Goal: Task Accomplishment & Management: Use online tool/utility

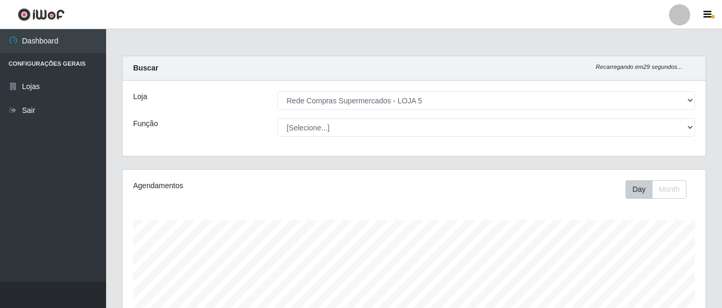
select select "397"
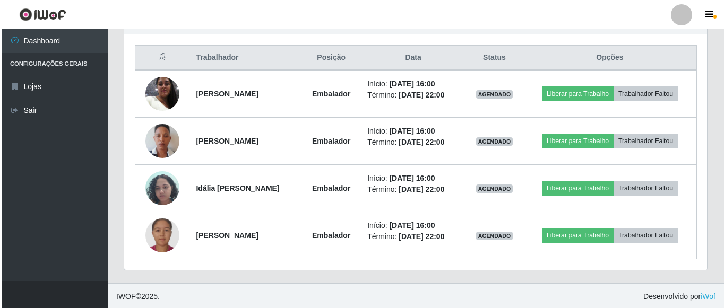
scroll to position [396, 0]
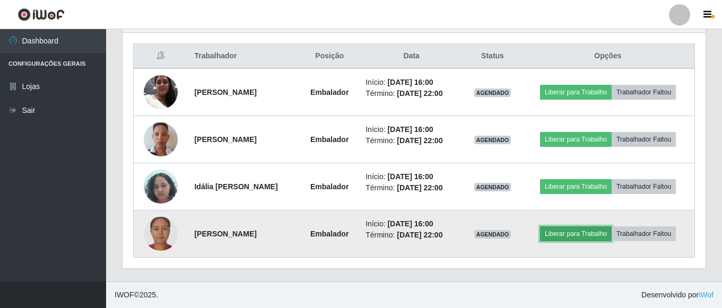
click at [579, 236] on button "Liberar para Trabalho" at bounding box center [576, 234] width 72 height 15
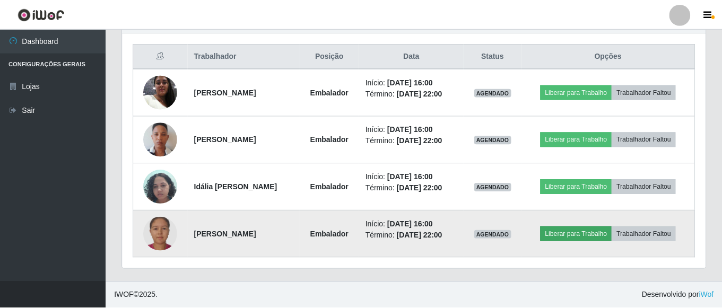
scroll to position [220, 578]
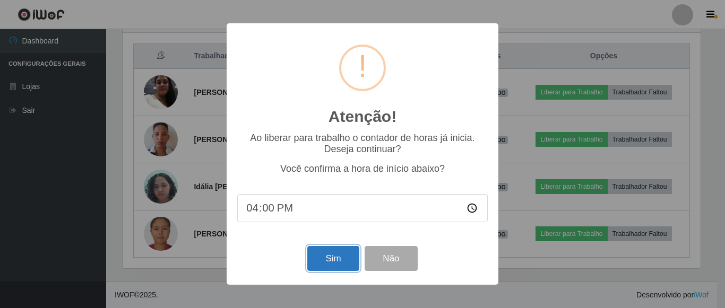
click at [337, 258] on button "Sim" at bounding box center [332, 258] width 51 height 25
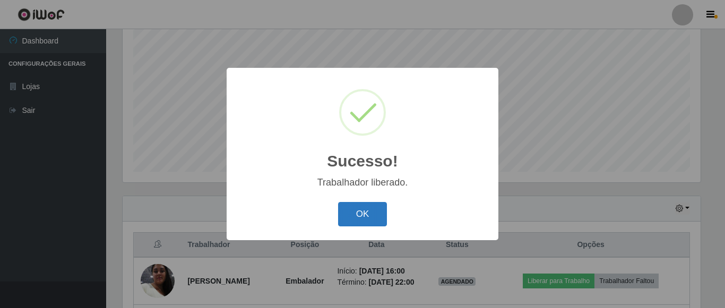
click at [361, 214] on button "OK" at bounding box center [362, 214] width 49 height 25
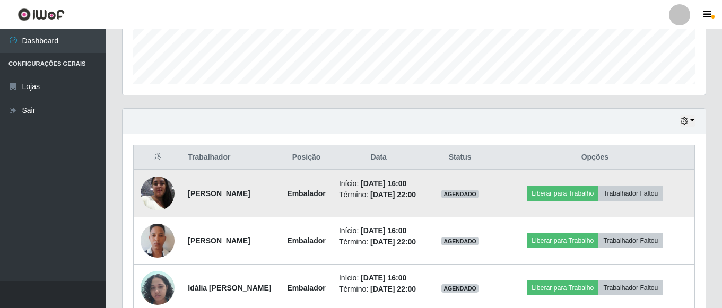
scroll to position [314, 0]
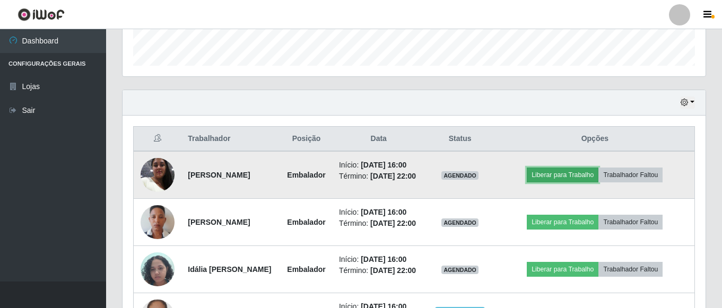
click at [559, 180] on button "Liberar para Trabalho" at bounding box center [563, 175] width 72 height 15
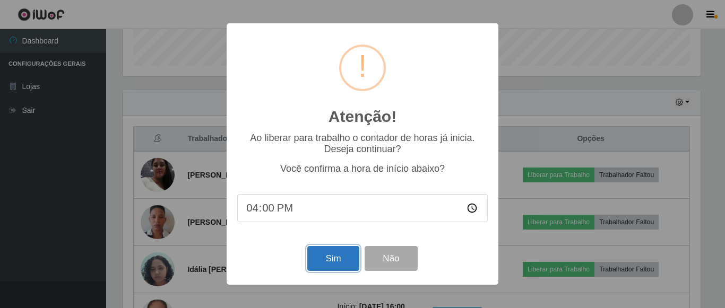
click at [339, 266] on button "Sim" at bounding box center [332, 258] width 51 height 25
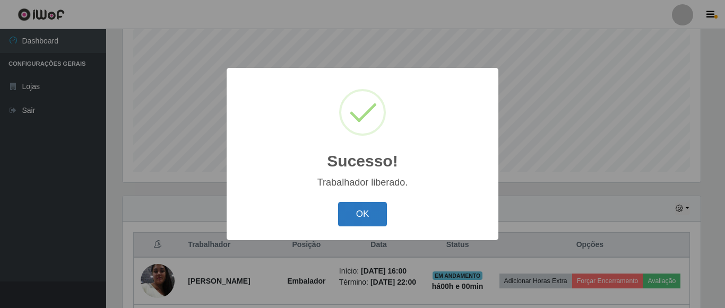
click at [370, 212] on button "OK" at bounding box center [362, 214] width 49 height 25
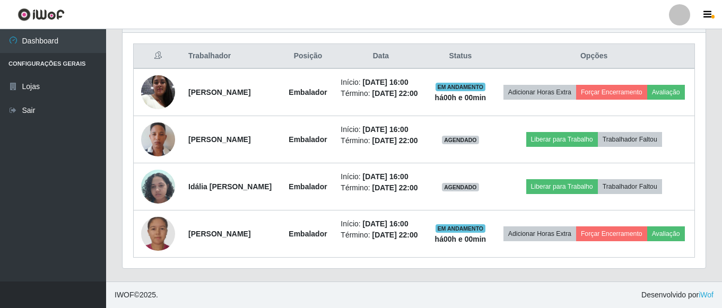
scroll to position [420, 0]
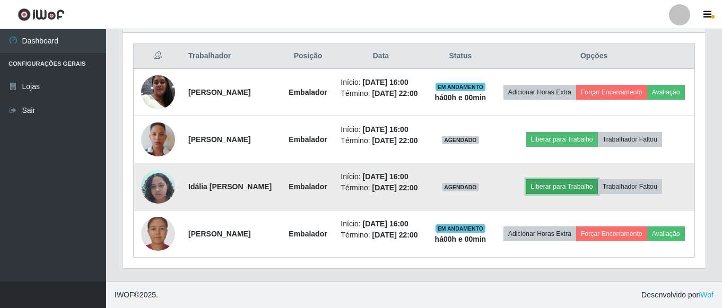
click at [563, 180] on button "Liberar para Trabalho" at bounding box center [562, 186] width 72 height 15
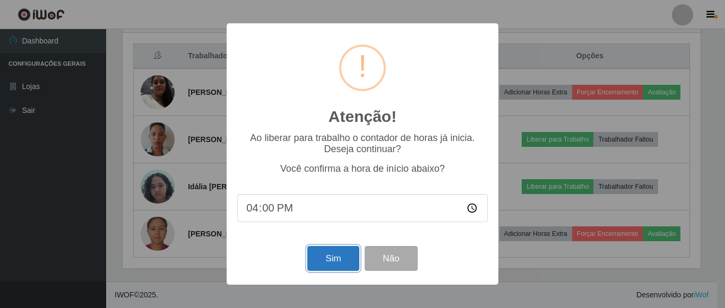
click at [346, 258] on button "Sim" at bounding box center [332, 258] width 51 height 25
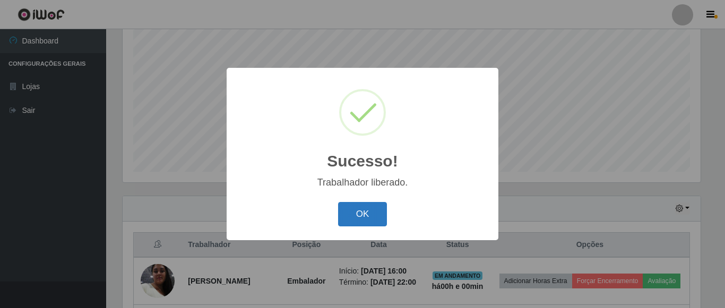
click at [366, 207] on button "OK" at bounding box center [362, 214] width 49 height 25
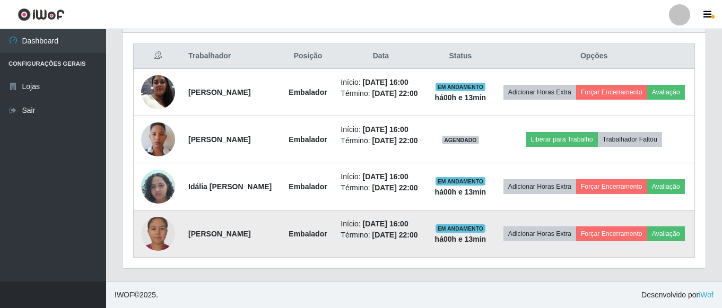
scroll to position [428, 0]
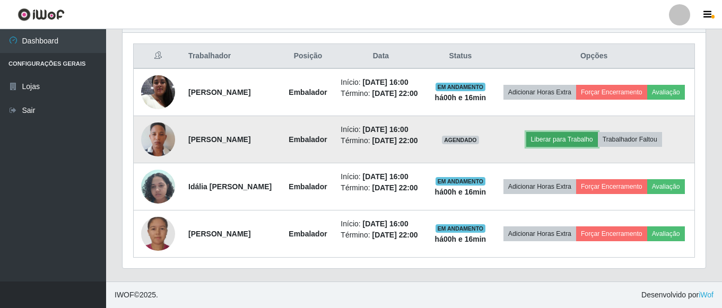
click at [586, 132] on button "Liberar para Trabalho" at bounding box center [562, 139] width 72 height 15
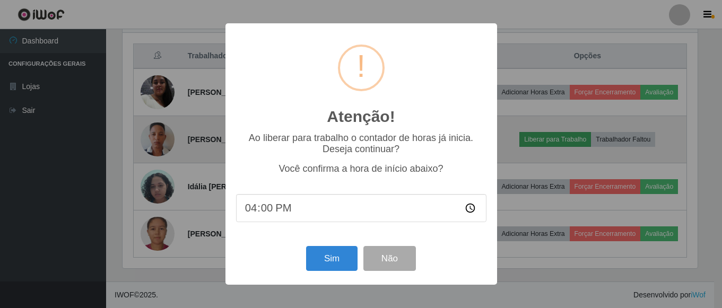
scroll to position [220, 578]
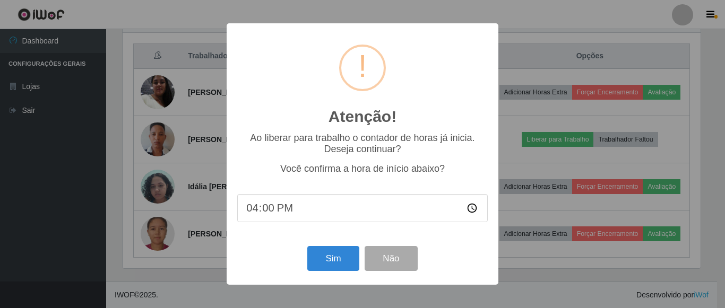
click at [276, 214] on input "16:00" at bounding box center [362, 208] width 250 height 28
click at [262, 207] on input "16:00" at bounding box center [362, 208] width 250 height 28
type input "16:15"
click at [334, 259] on button "Sim" at bounding box center [332, 258] width 51 height 25
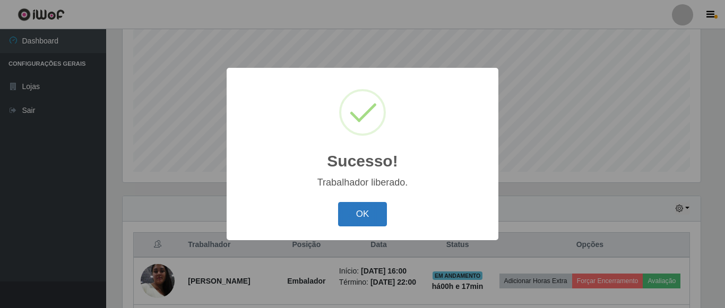
click at [373, 215] on button "OK" at bounding box center [362, 214] width 49 height 25
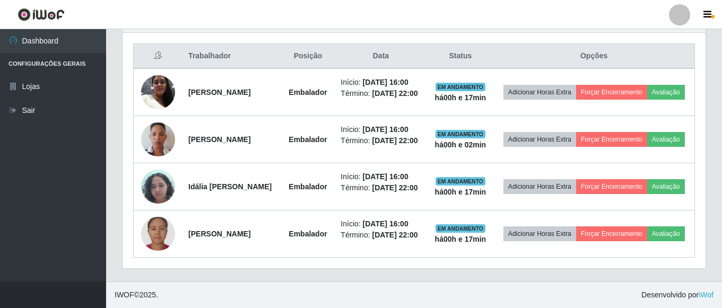
scroll to position [420, 0]
